Goal: Find specific fact: Find specific fact

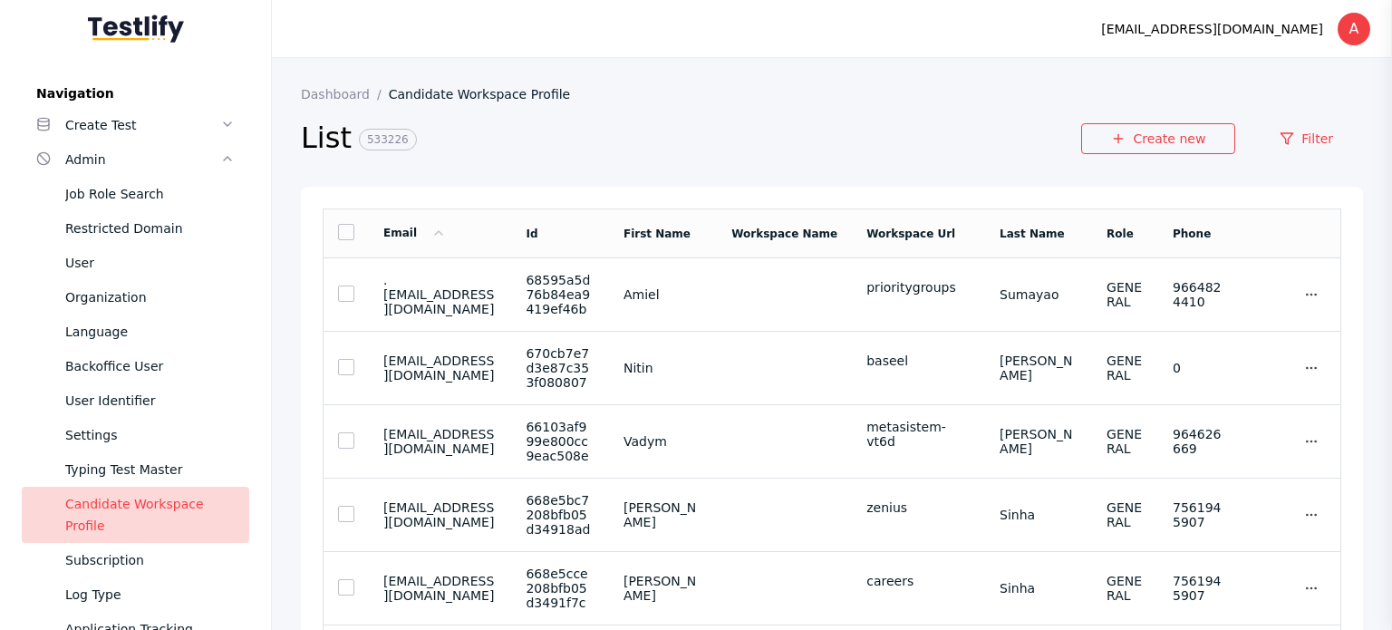
drag, startPoint x: 0, startPoint y: 0, endPoint x: 286, endPoint y: 506, distance: 581.8
click at [120, 390] on div "User Identifier" at bounding box center [149, 401] width 169 height 22
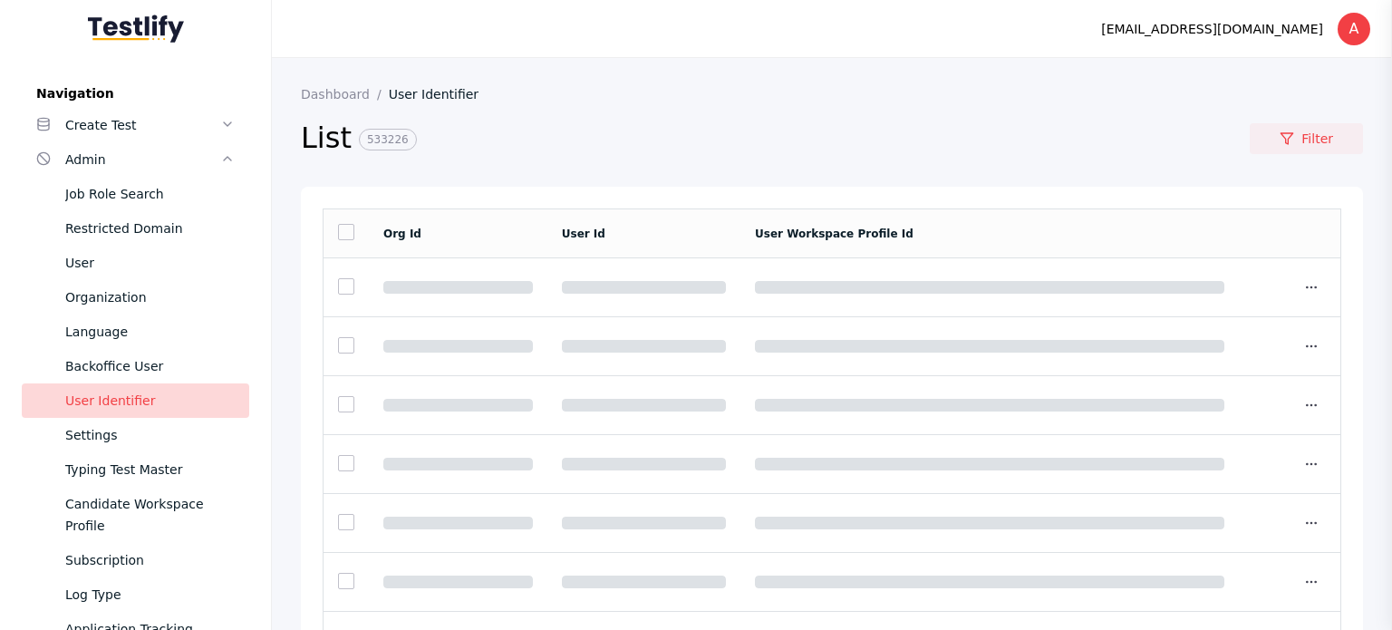
click at [1284, 116] on section "List 533226 Filter" at bounding box center [832, 143] width 1062 height 85
click at [1290, 128] on link "Filter" at bounding box center [1305, 138] width 113 height 31
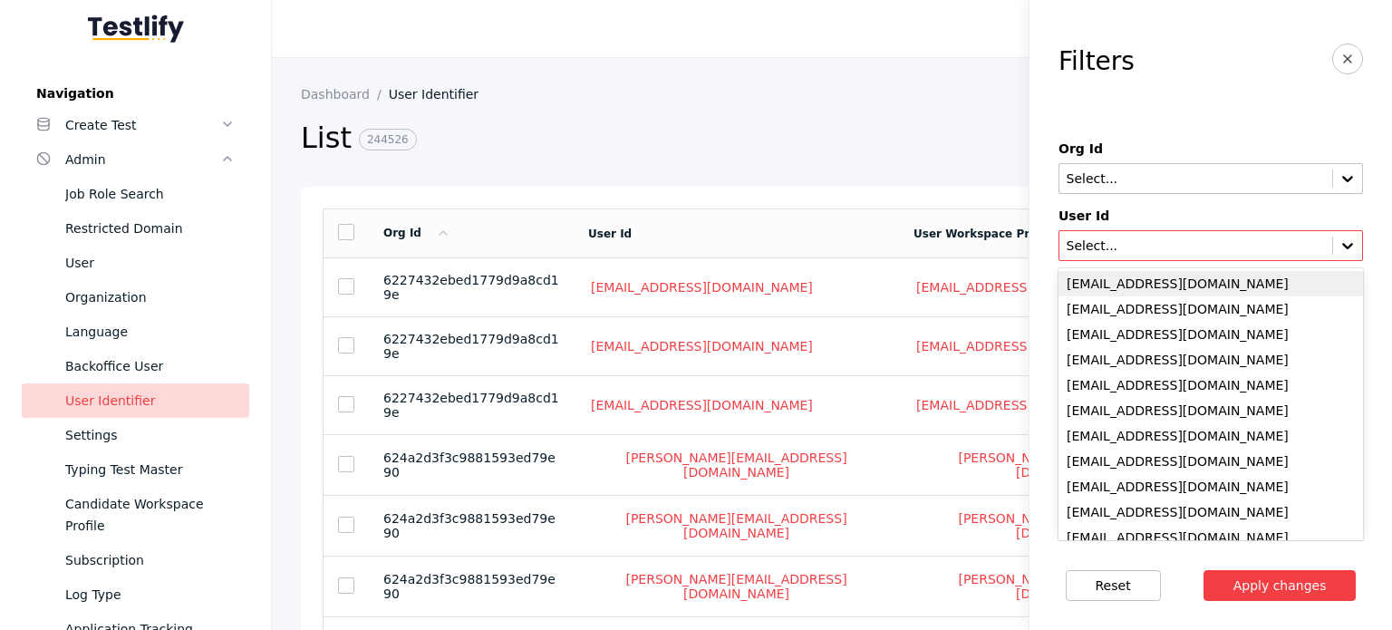
click at [1225, 235] on div "Select..." at bounding box center [1210, 245] width 304 height 31
paste input "**********"
type input "**********"
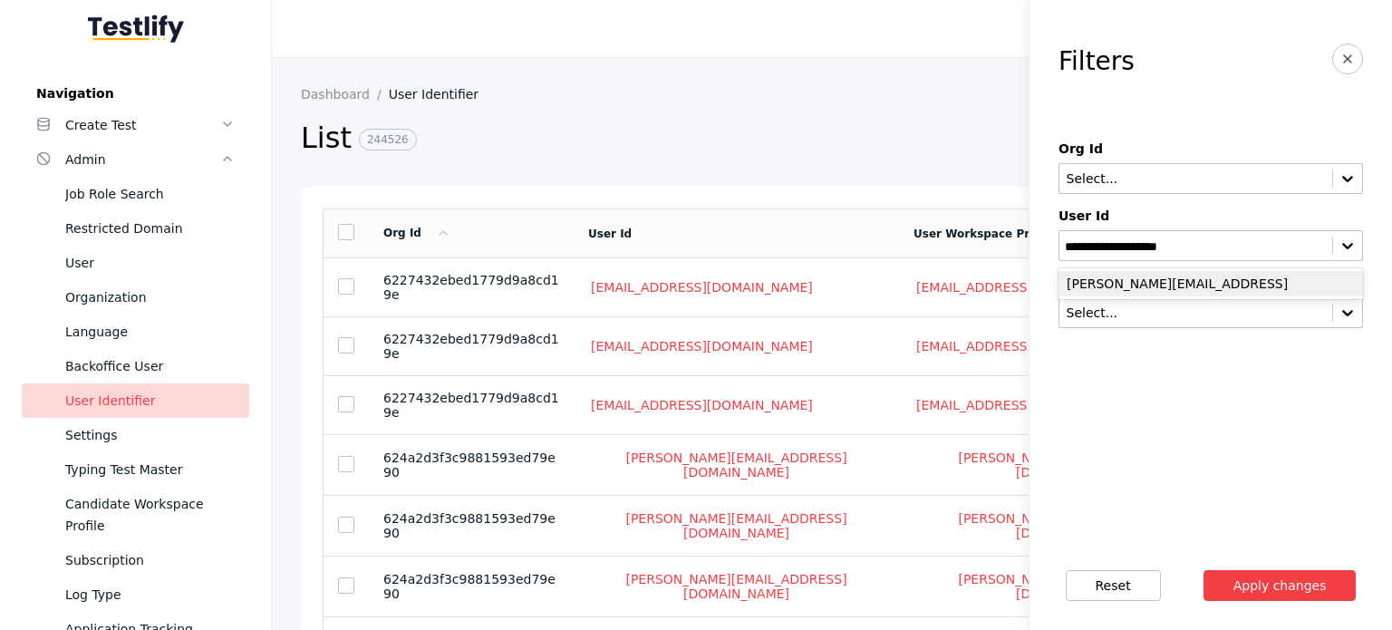
click at [1235, 276] on div "[PERSON_NAME][EMAIL_ADDRESS]" at bounding box center [1210, 283] width 304 height 25
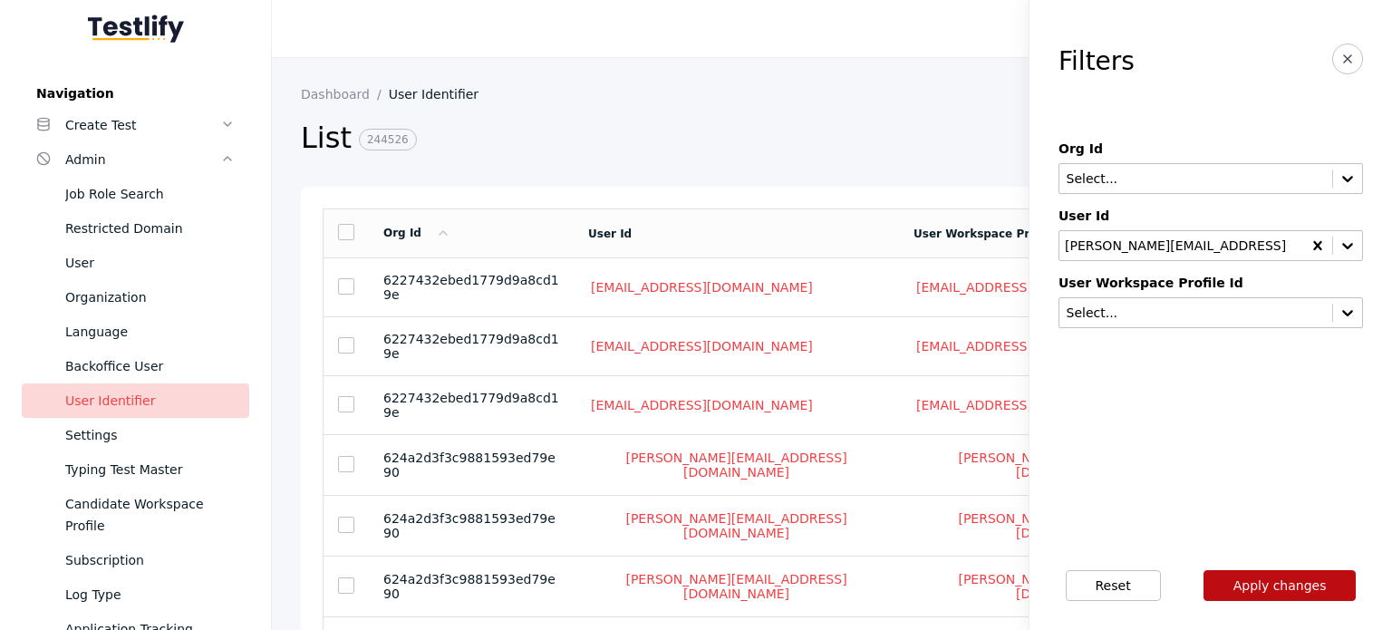
click at [1294, 585] on button "Apply changes" at bounding box center [1279, 585] width 153 height 31
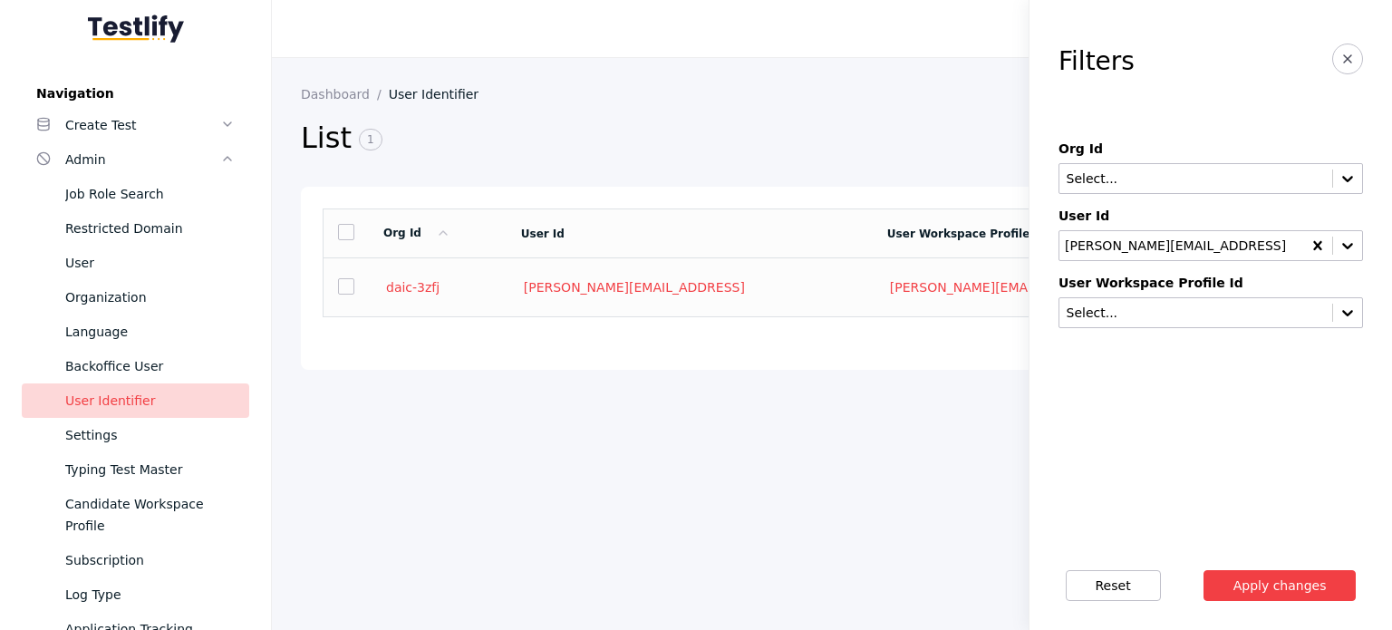
drag, startPoint x: 454, startPoint y: 287, endPoint x: 468, endPoint y: 292, distance: 14.3
click at [402, 295] on section "daic-3zfj" at bounding box center [437, 287] width 109 height 16
click at [602, 288] on link "[PERSON_NAME][EMAIL_ADDRESS]" at bounding box center [634, 287] width 227 height 16
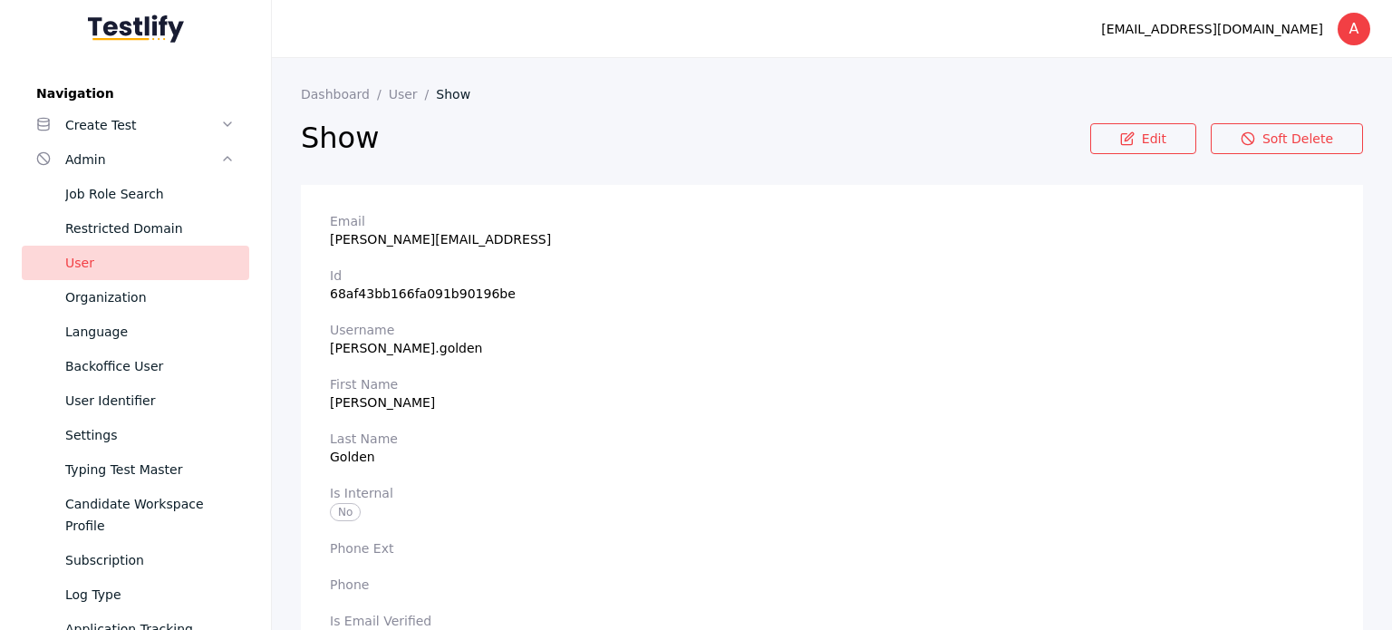
click at [342, 453] on section "Last Name Golden" at bounding box center [832, 447] width 1004 height 33
copy section "Golden"
